Goal: Task Accomplishment & Management: Complete application form

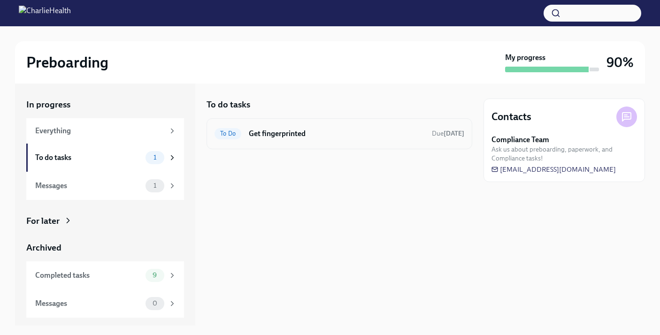
click at [366, 129] on h6 "Get fingerprinted" at bounding box center [336, 134] width 175 height 10
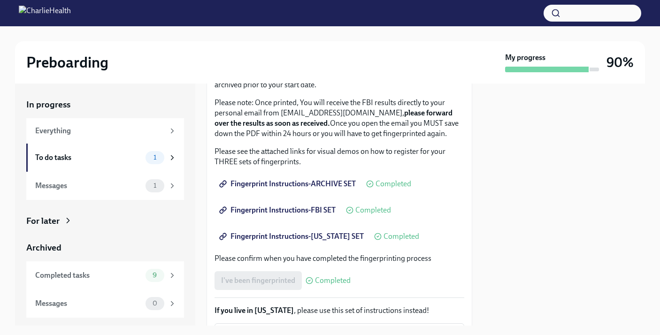
scroll to position [114, 0]
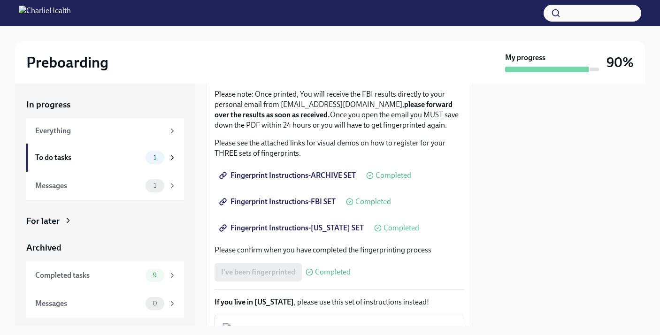
click at [239, 272] on div "I've been fingerprinted Completed" at bounding box center [282, 272] width 136 height 19
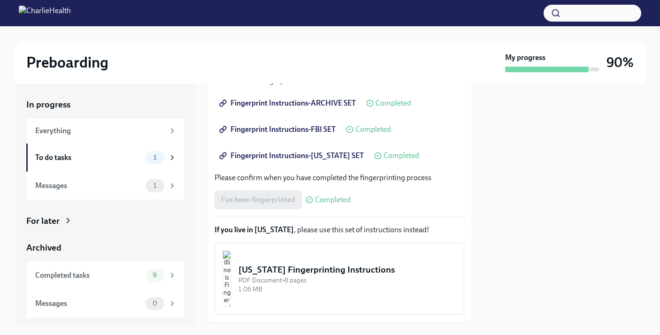
scroll to position [213, 0]
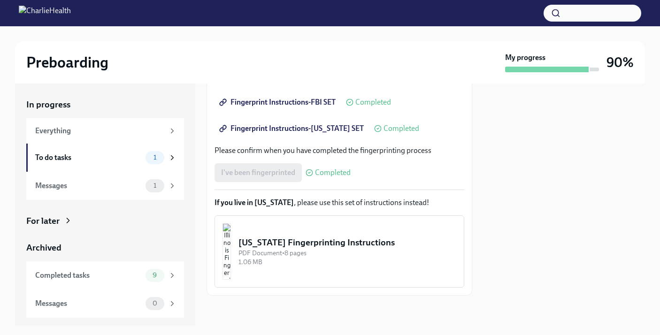
click at [300, 243] on div "[US_STATE] Fingerprinting Instructions" at bounding box center [347, 242] width 218 height 12
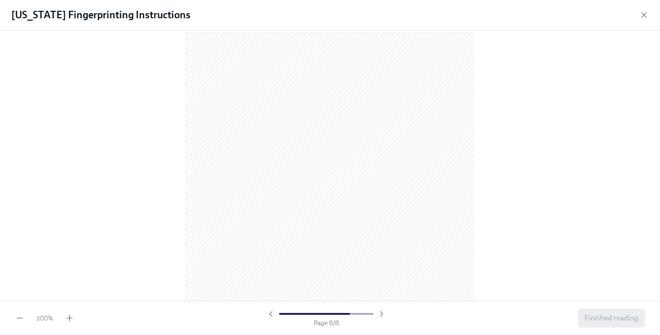
scroll to position [2778, 0]
click at [594, 319] on span "Finished reading" at bounding box center [611, 317] width 54 height 9
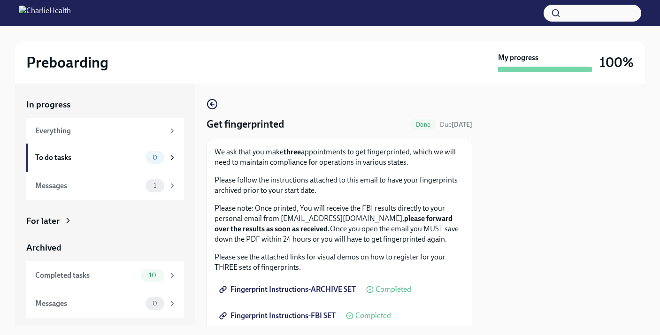
scroll to position [0, 0]
click at [115, 154] on div "To do tasks" at bounding box center [88, 157] width 107 height 10
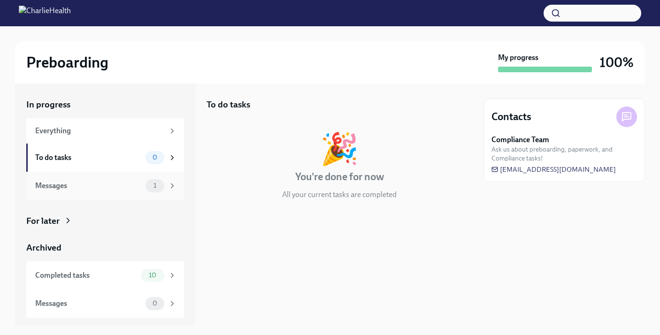
click at [111, 192] on div "Messages 1" at bounding box center [105, 186] width 158 height 28
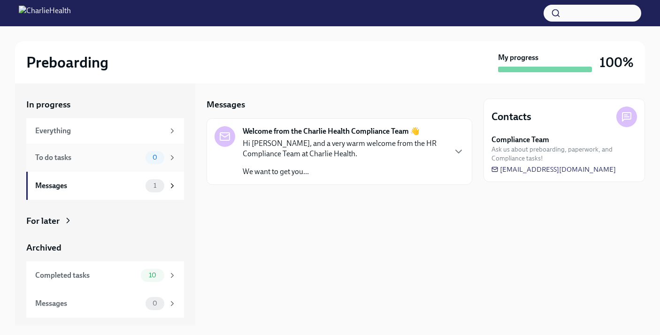
click at [105, 161] on div "To do tasks" at bounding box center [88, 157] width 107 height 10
